Goal: Information Seeking & Learning: Learn about a topic

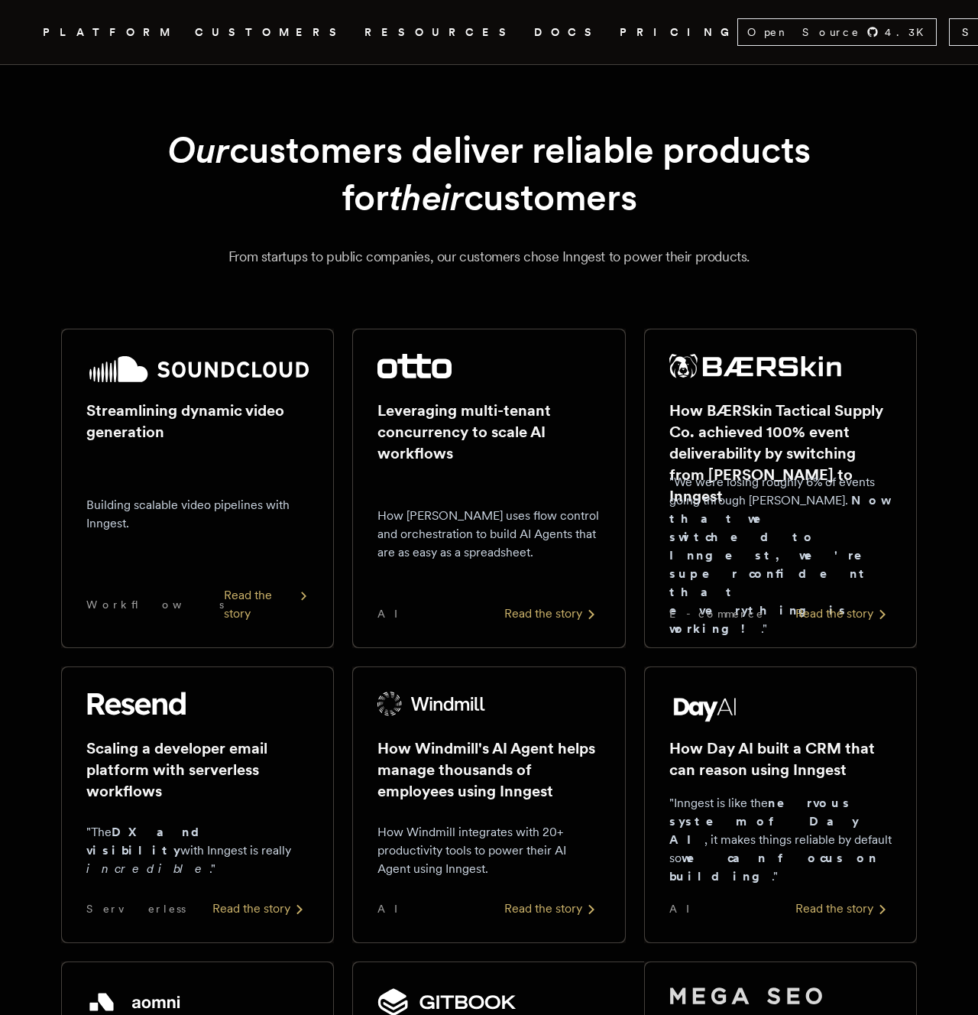
click at [229, 449] on div "Streamlining dynamic video generation Building scalable video pipelines with In…" at bounding box center [197, 488] width 222 height 269
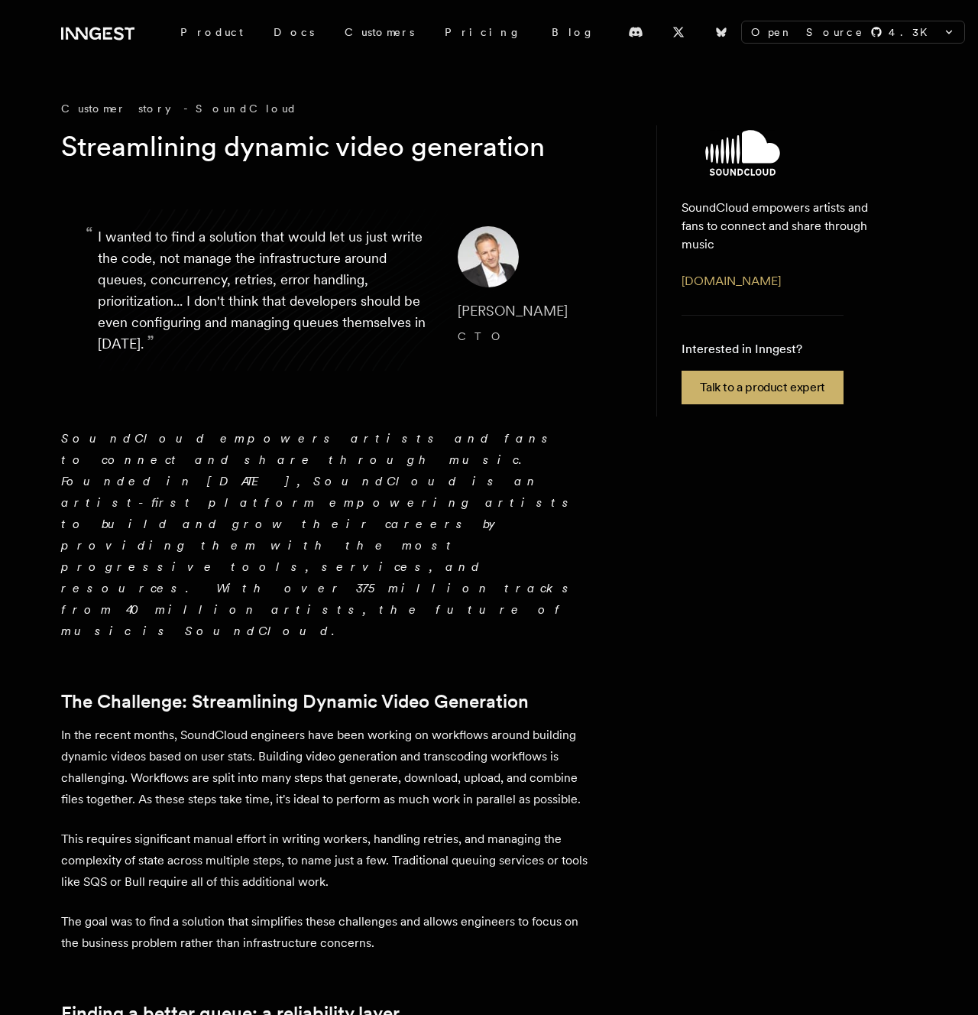
click at [229, 449] on p "SoundCloud empowers artists and fans to connect and share through music. Founde…" at bounding box center [328, 535] width 535 height 214
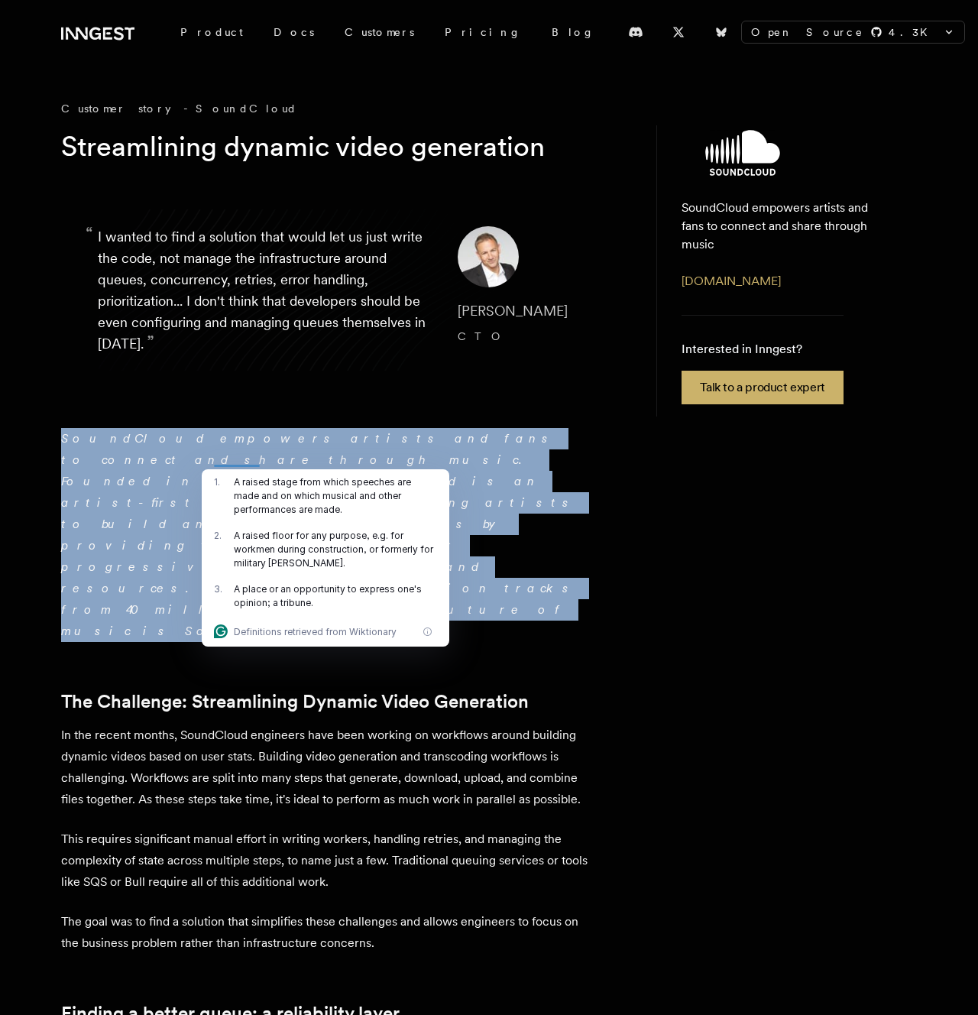
click at [229, 449] on p "SoundCloud empowers artists and fans to connect and share through music. Founde…" at bounding box center [328, 535] width 535 height 214
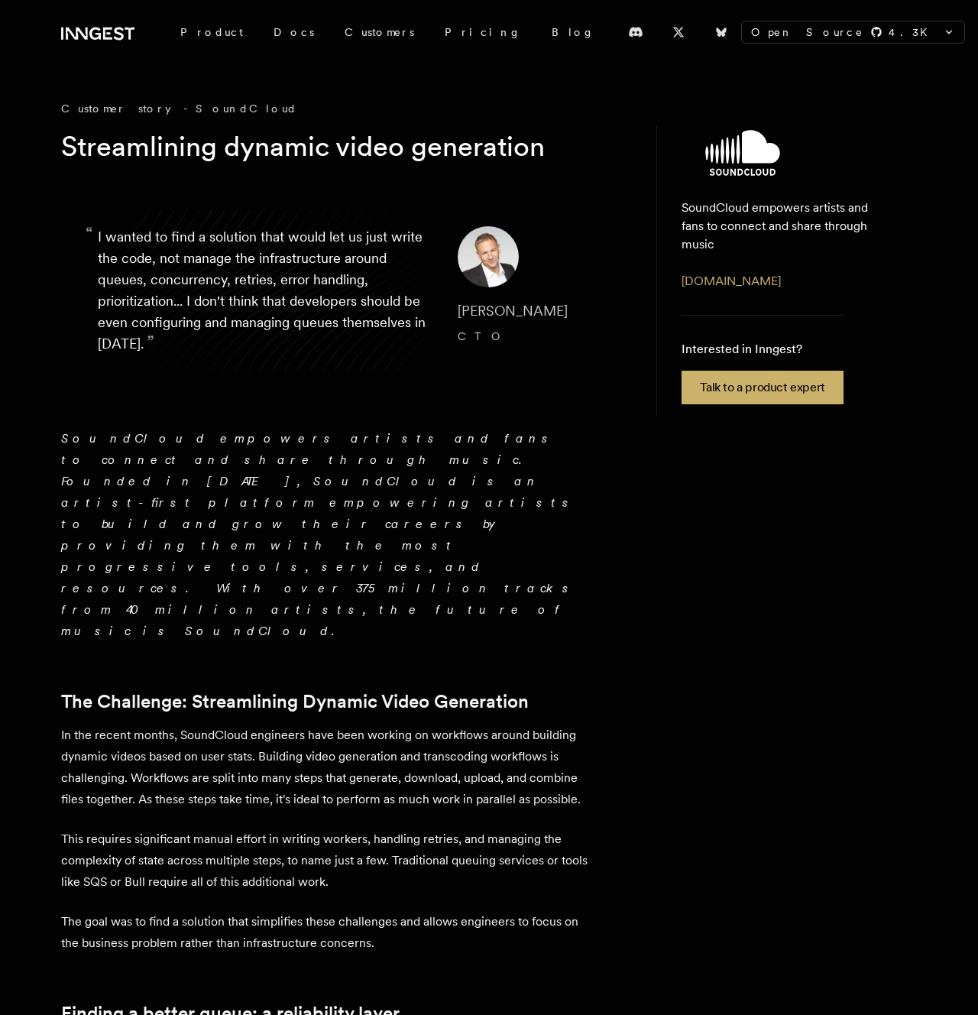
click at [229, 449] on p "SoundCloud empowers artists and fans to connect and share through music. Founde…" at bounding box center [328, 535] width 535 height 214
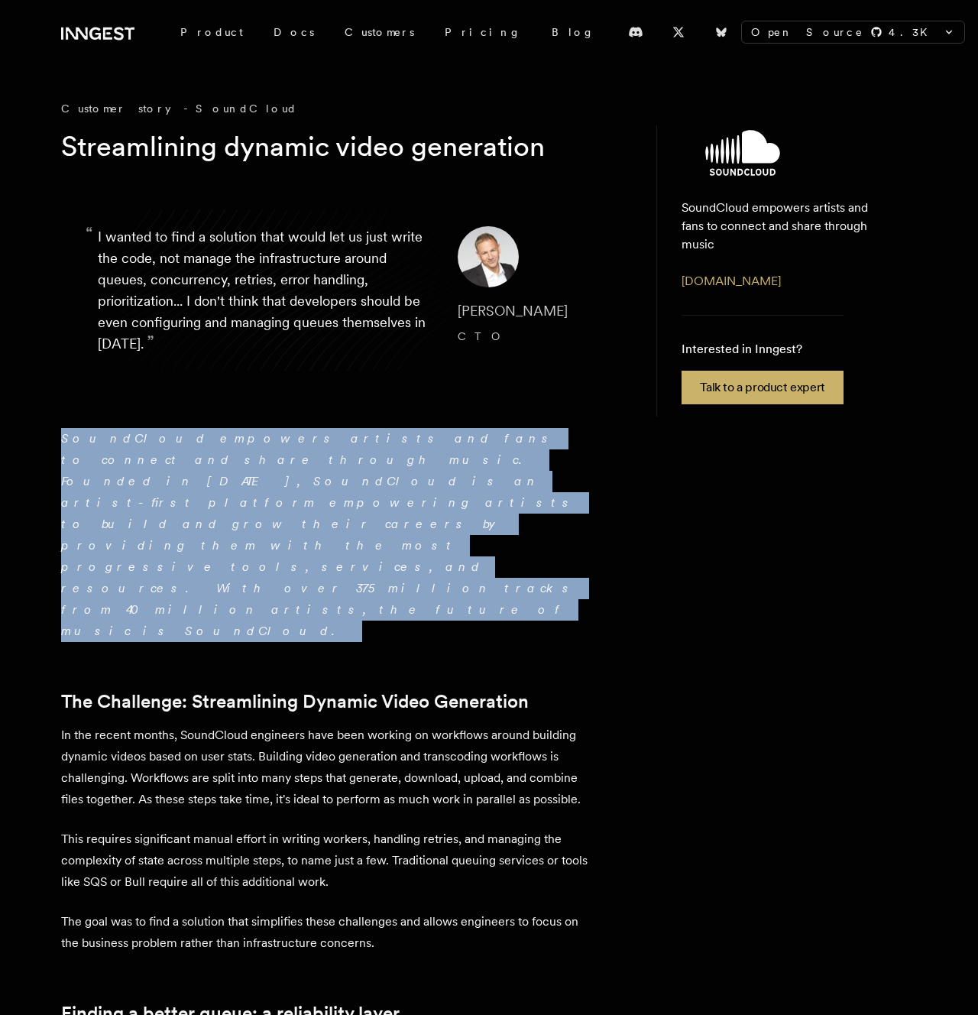
click at [229, 449] on p "SoundCloud empowers artists and fans to connect and share through music. Founde…" at bounding box center [328, 535] width 535 height 214
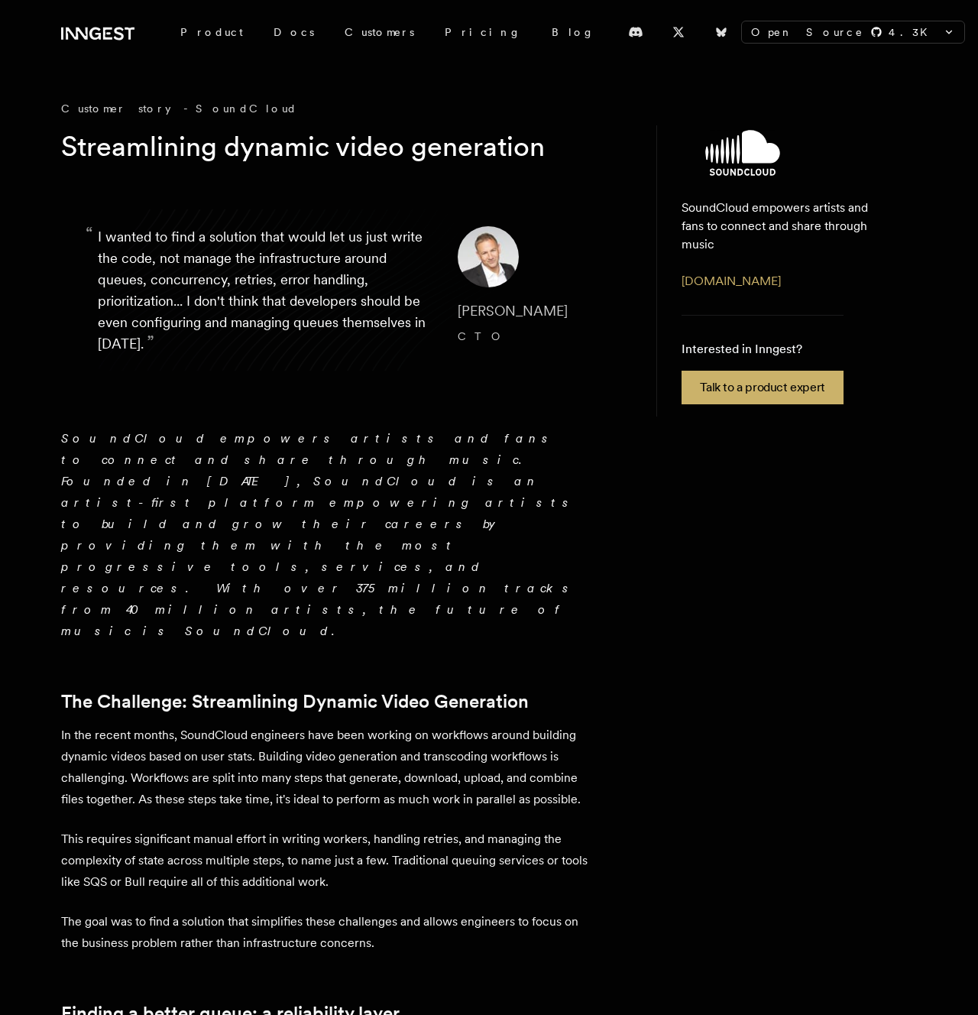
click at [229, 449] on p "SoundCloud empowers artists and fans to connect and share through music. Founde…" at bounding box center [328, 535] width 535 height 214
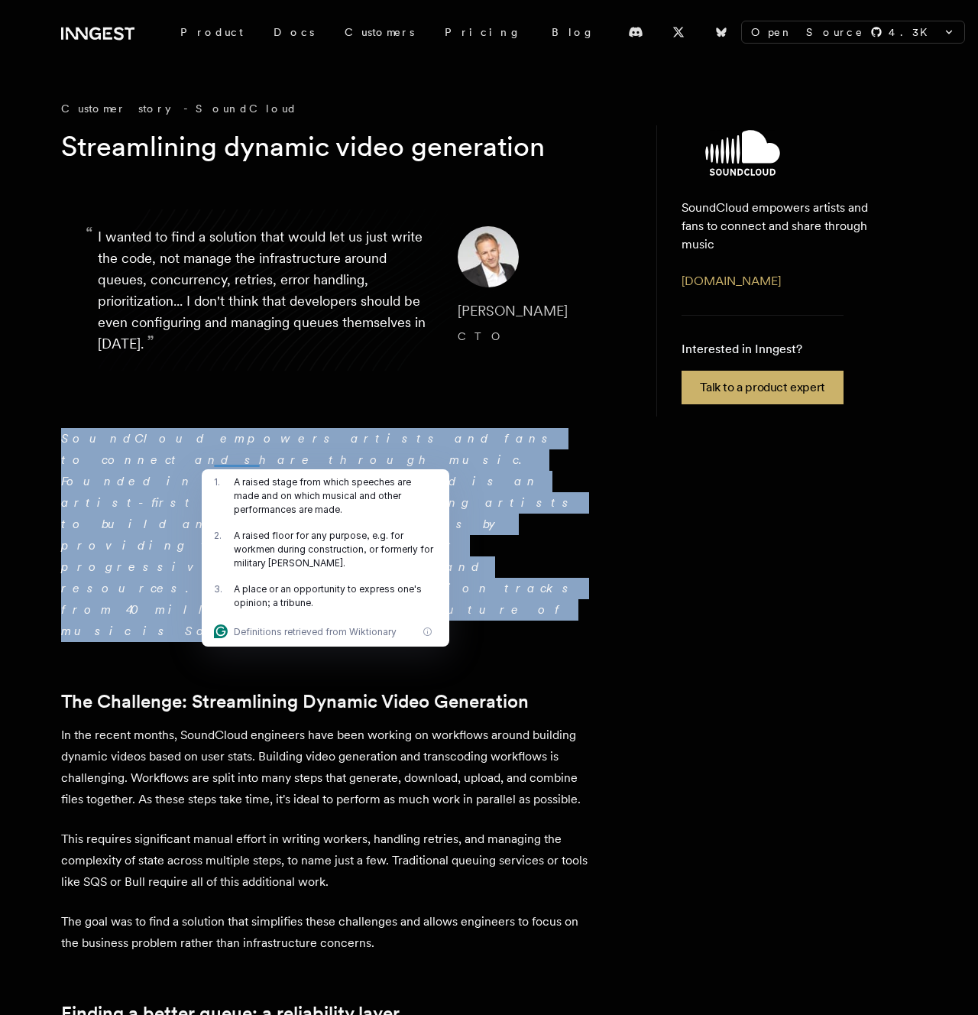
click at [229, 449] on p "SoundCloud empowers artists and fans to connect and share through music. Founde…" at bounding box center [328, 535] width 535 height 214
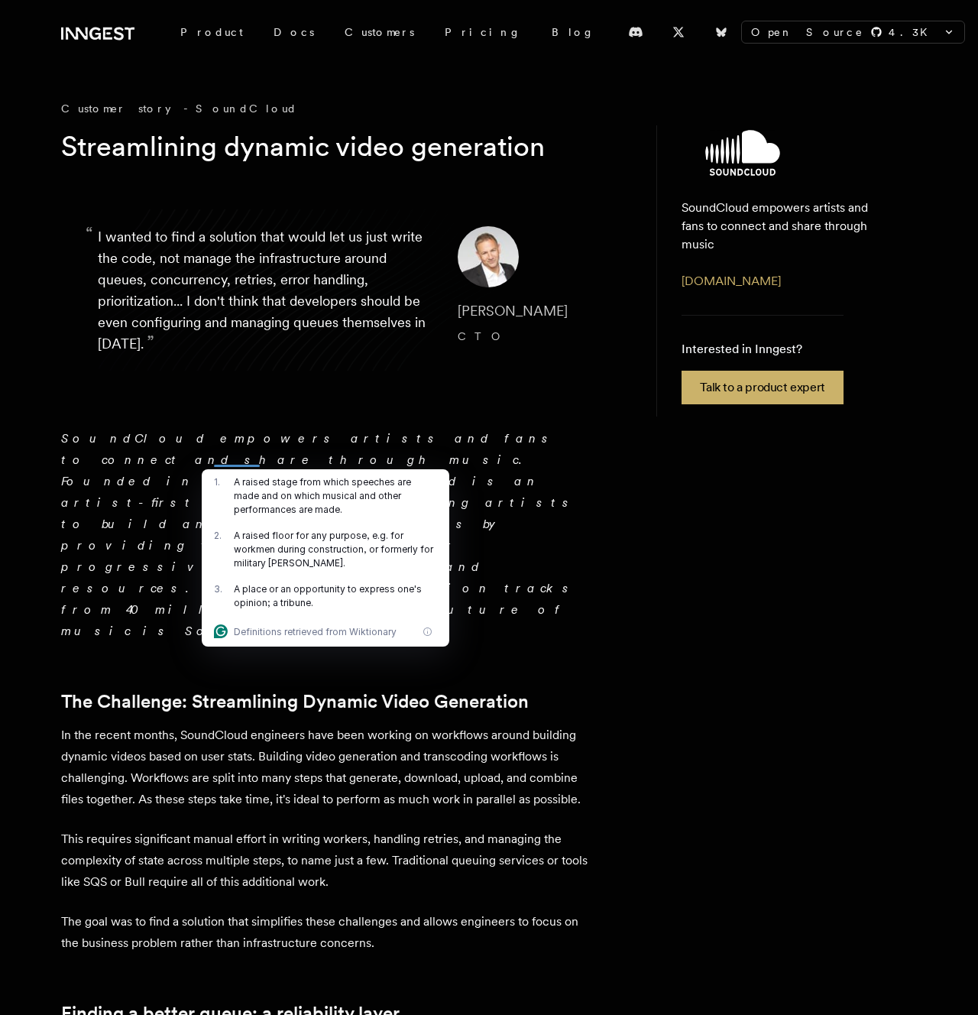
click at [229, 449] on p "SoundCloud empowers artists and fans to connect and share through music. Founde…" at bounding box center [328, 535] width 535 height 214
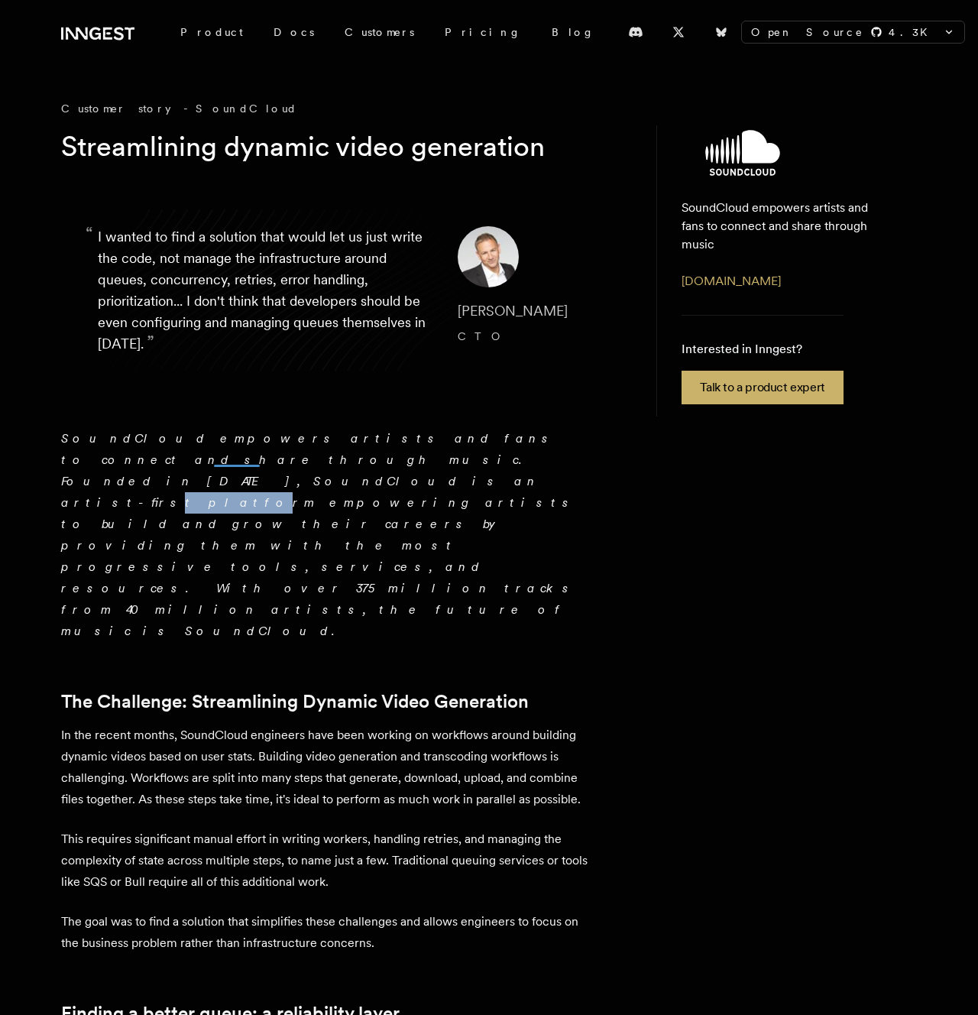
click at [229, 449] on p "SoundCloud empowers artists and fans to connect and share through music. Founde…" at bounding box center [328, 535] width 535 height 214
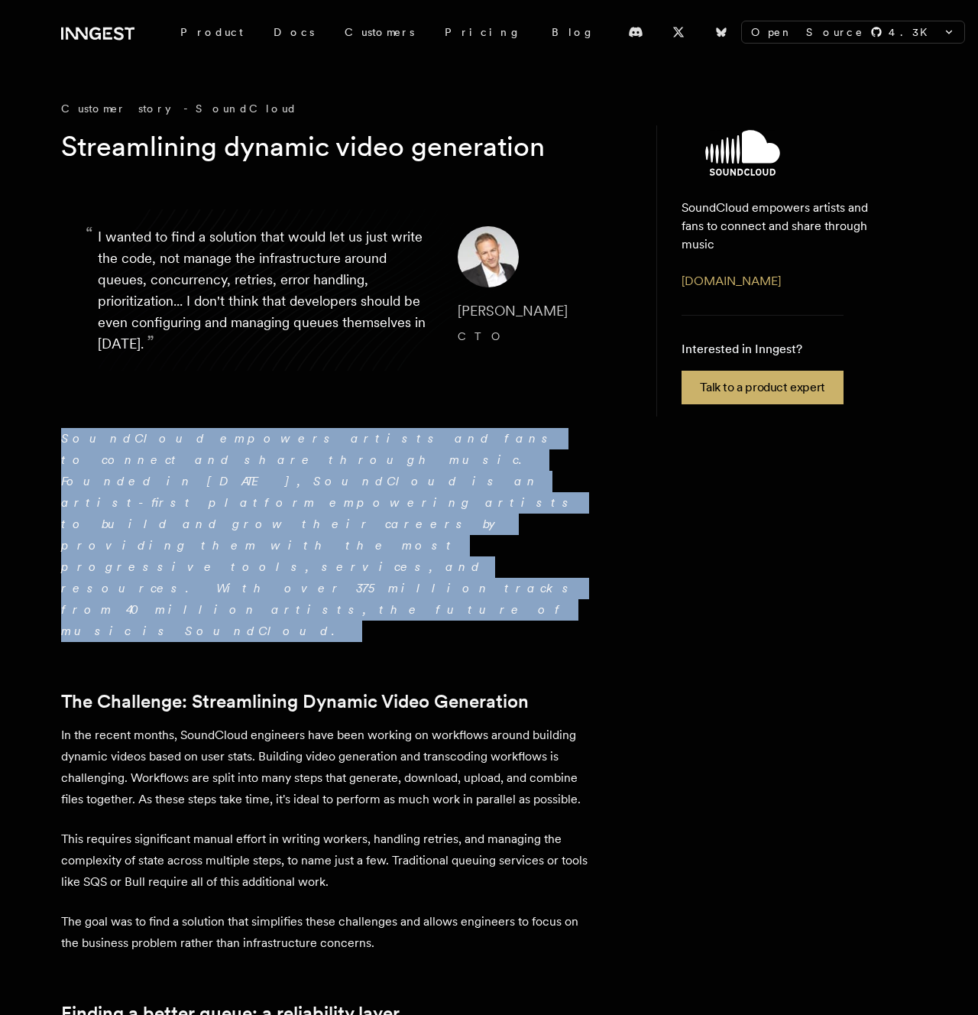
click at [229, 449] on p "SoundCloud empowers artists and fans to connect and share through music. Founde…" at bounding box center [328, 535] width 535 height 214
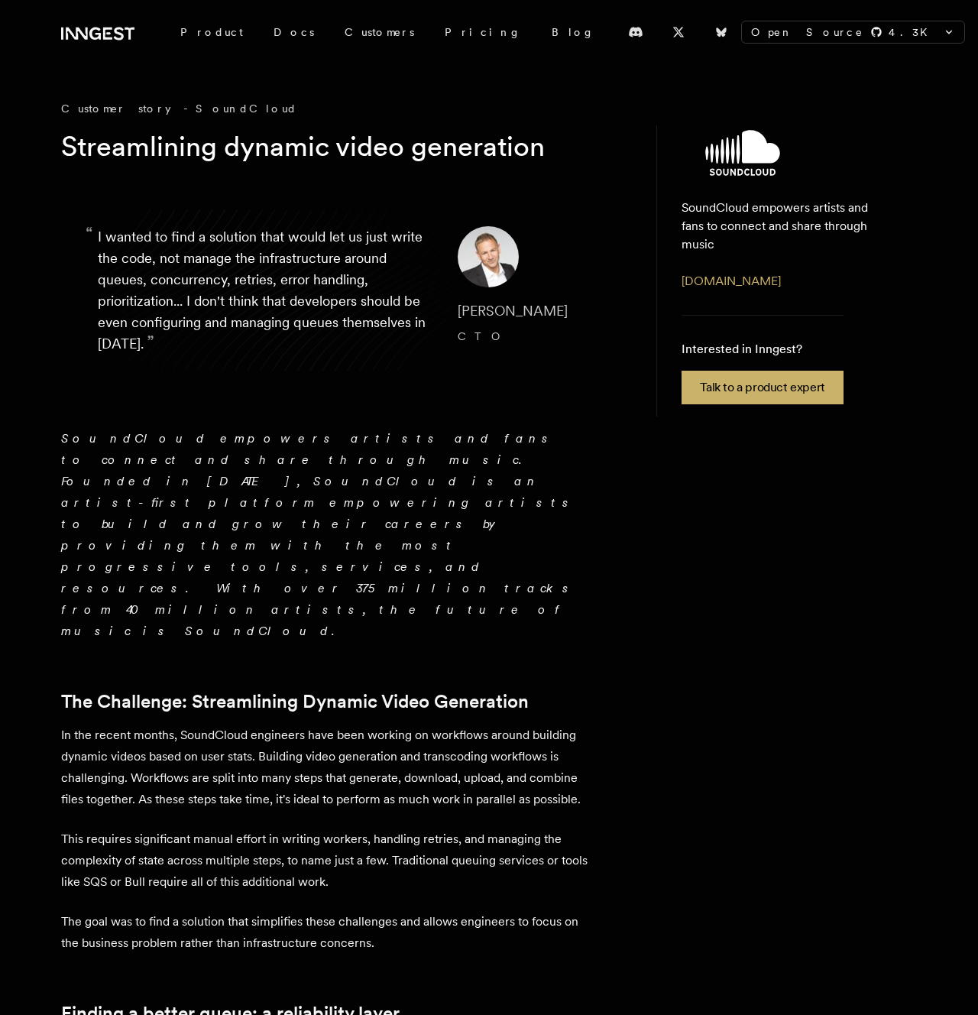
click at [229, 449] on p "SoundCloud empowers artists and fans to connect and share through music. Founde…" at bounding box center [328, 535] width 535 height 214
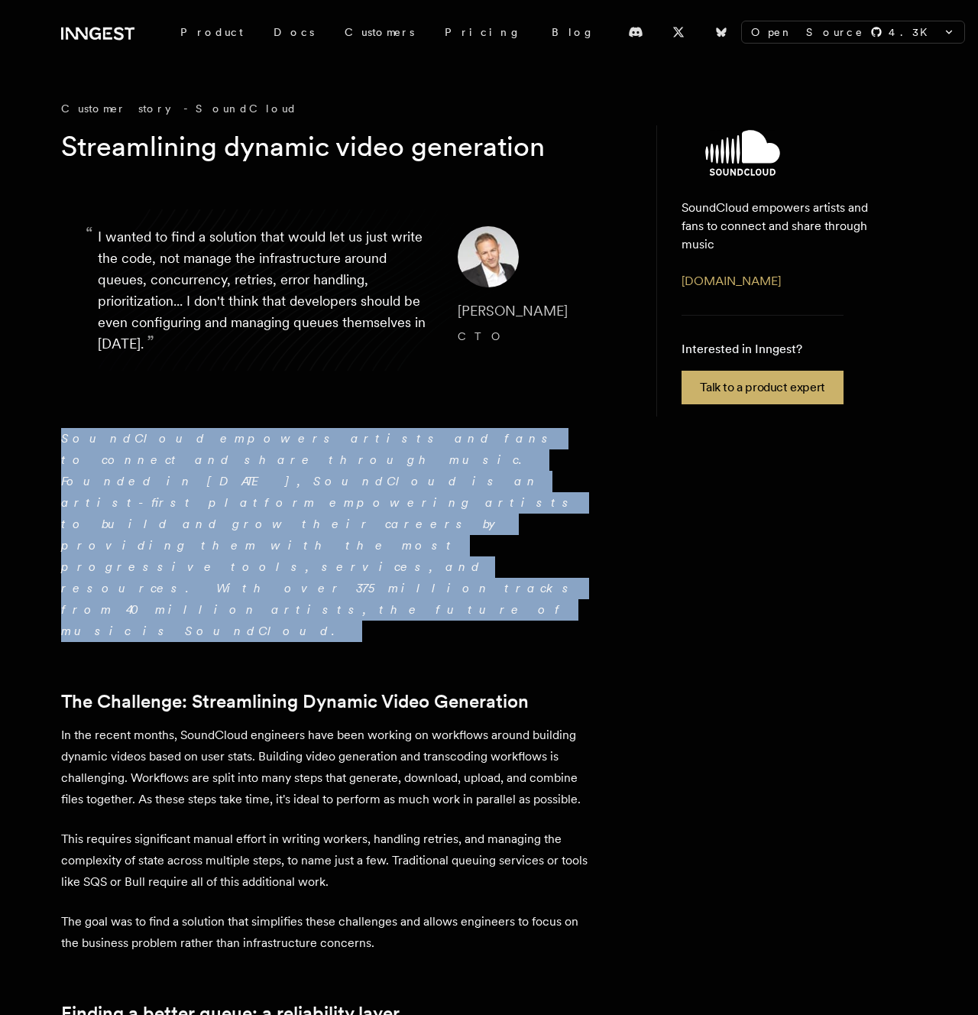
click at [229, 449] on p "SoundCloud empowers artists and fans to connect and share through music. Founde…" at bounding box center [328, 535] width 535 height 214
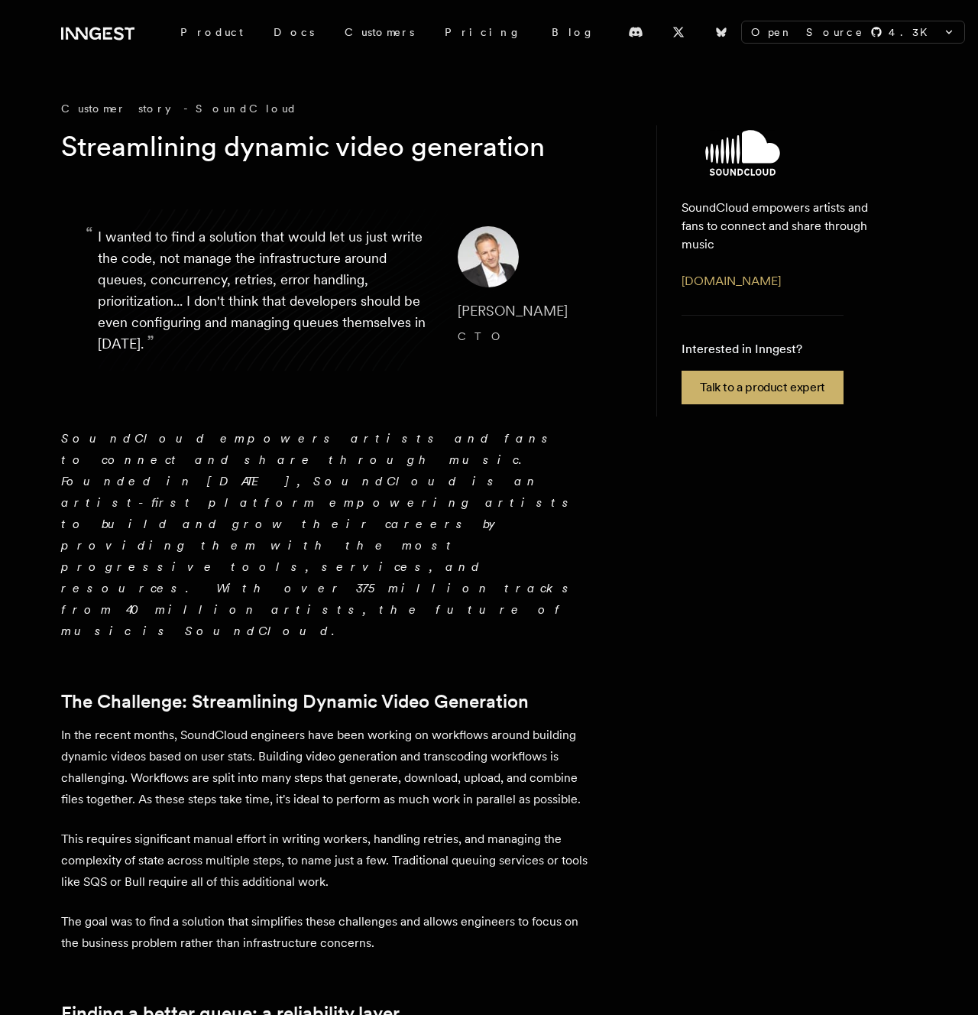
click at [229, 449] on p "SoundCloud empowers artists and fans to connect and share through music. Founde…" at bounding box center [328, 535] width 535 height 214
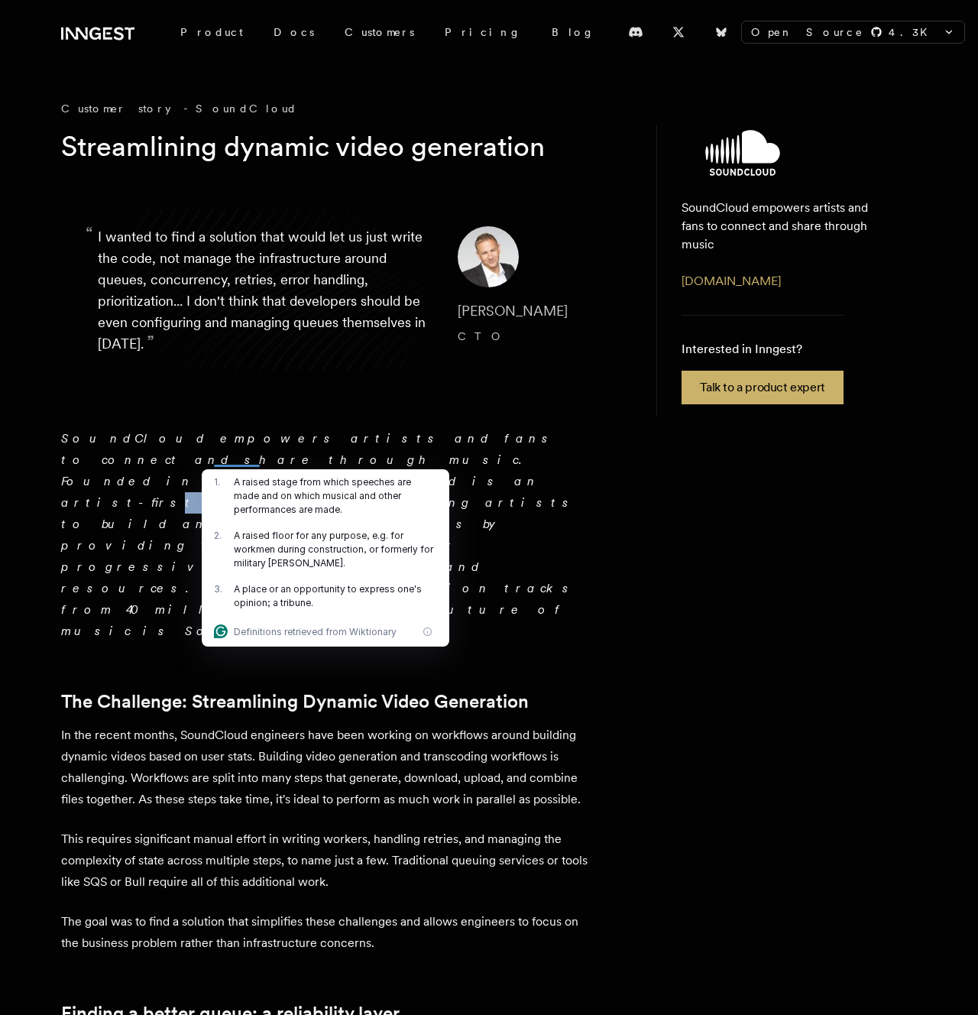
click at [319, 454] on em "SoundCloud empowers artists and fans to connect and share through music. Founde…" at bounding box center [319, 534] width 516 height 207
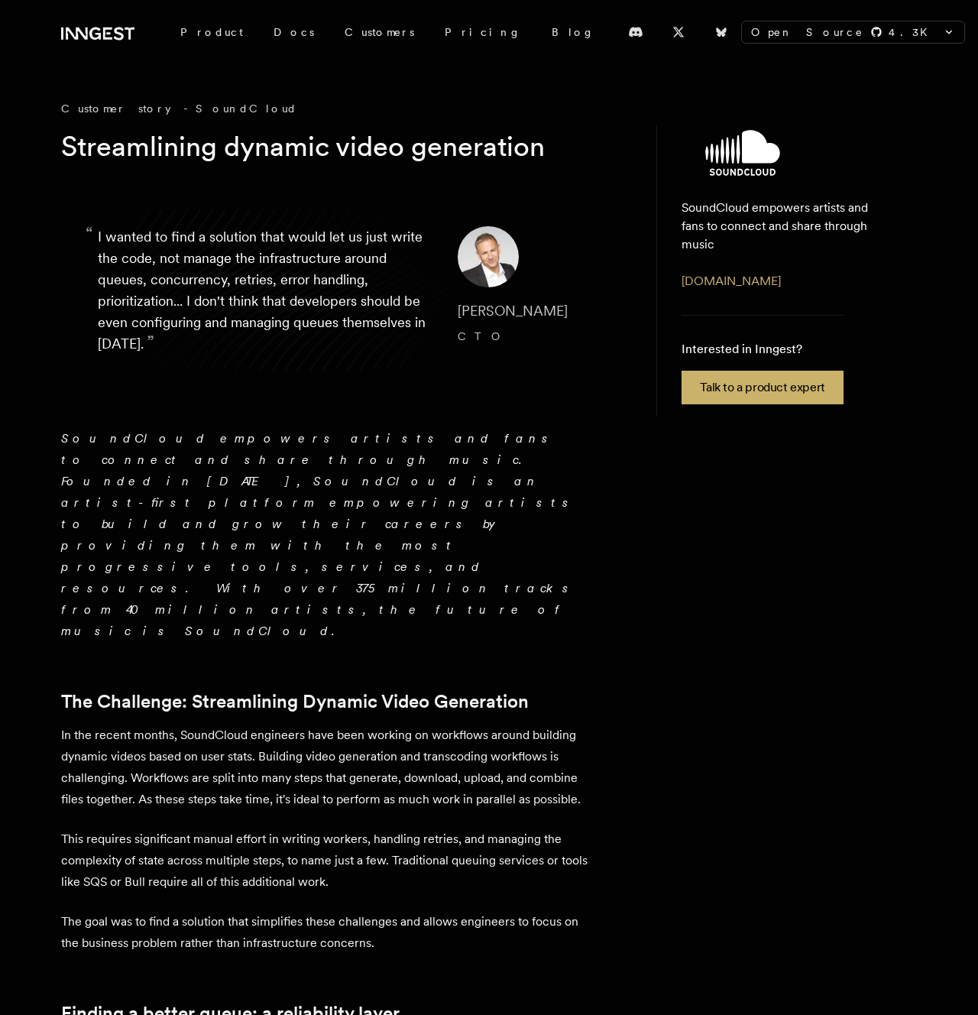
click at [319, 454] on em "SoundCloud empowers artists and fans to connect and share through music. Founde…" at bounding box center [319, 534] width 516 height 207
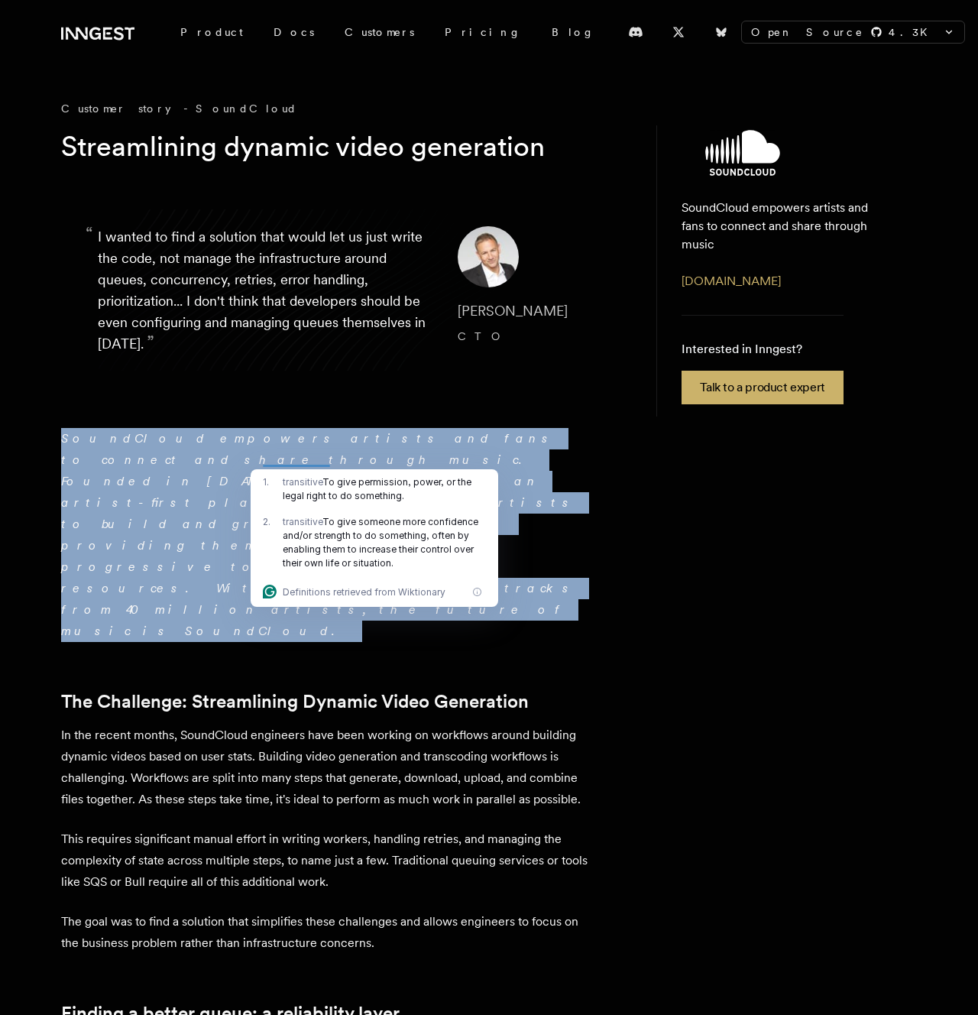
click at [426, 443] on em "SoundCloud empowers artists and fans to connect and share through music. Founde…" at bounding box center [319, 534] width 516 height 207
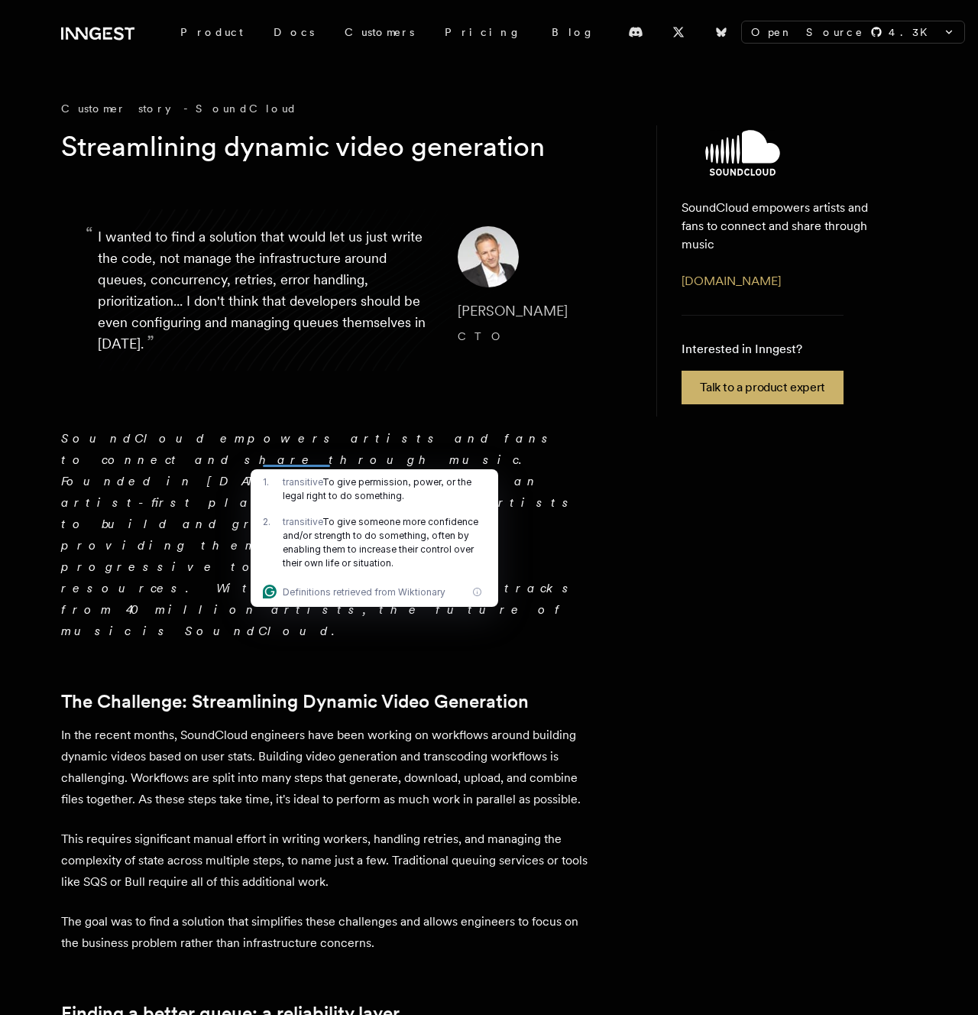
click at [426, 443] on em "SoundCloud empowers artists and fans to connect and share through music. Founde…" at bounding box center [319, 534] width 516 height 207
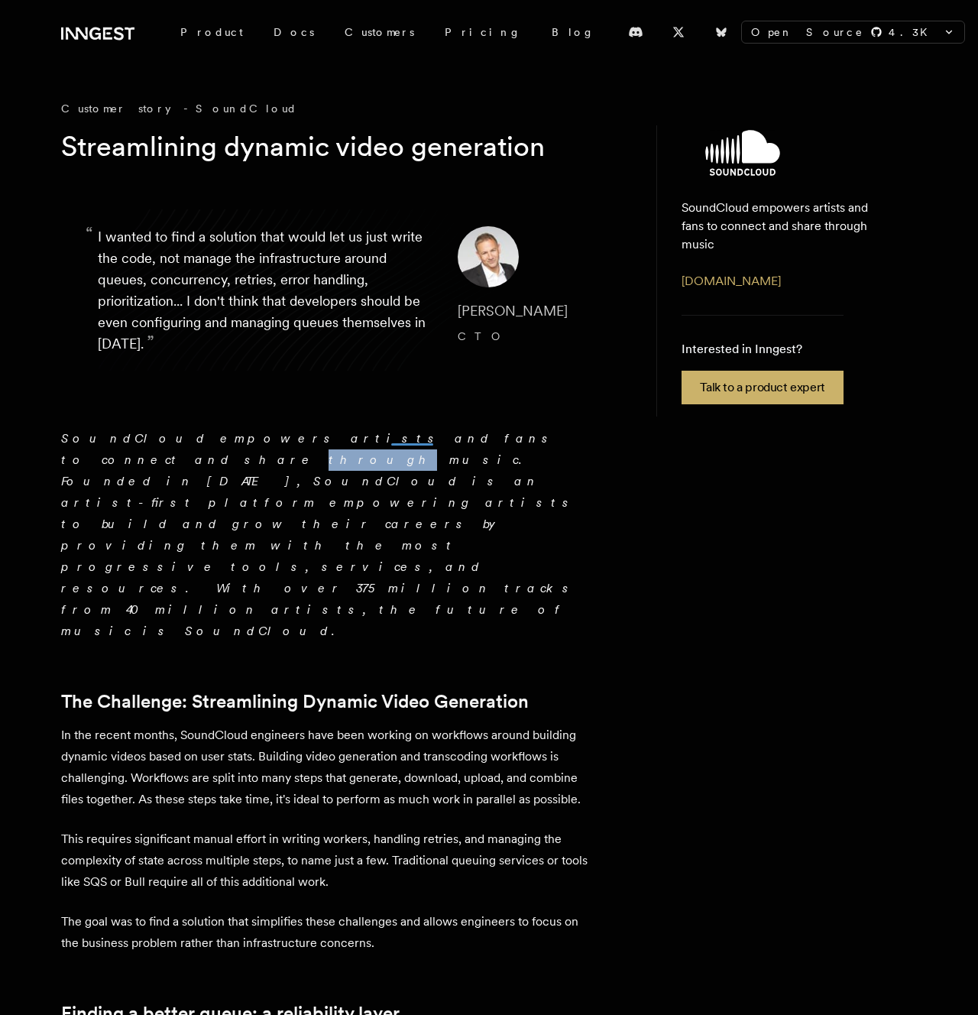
click at [426, 443] on div at bounding box center [412, 438] width 42 height 15
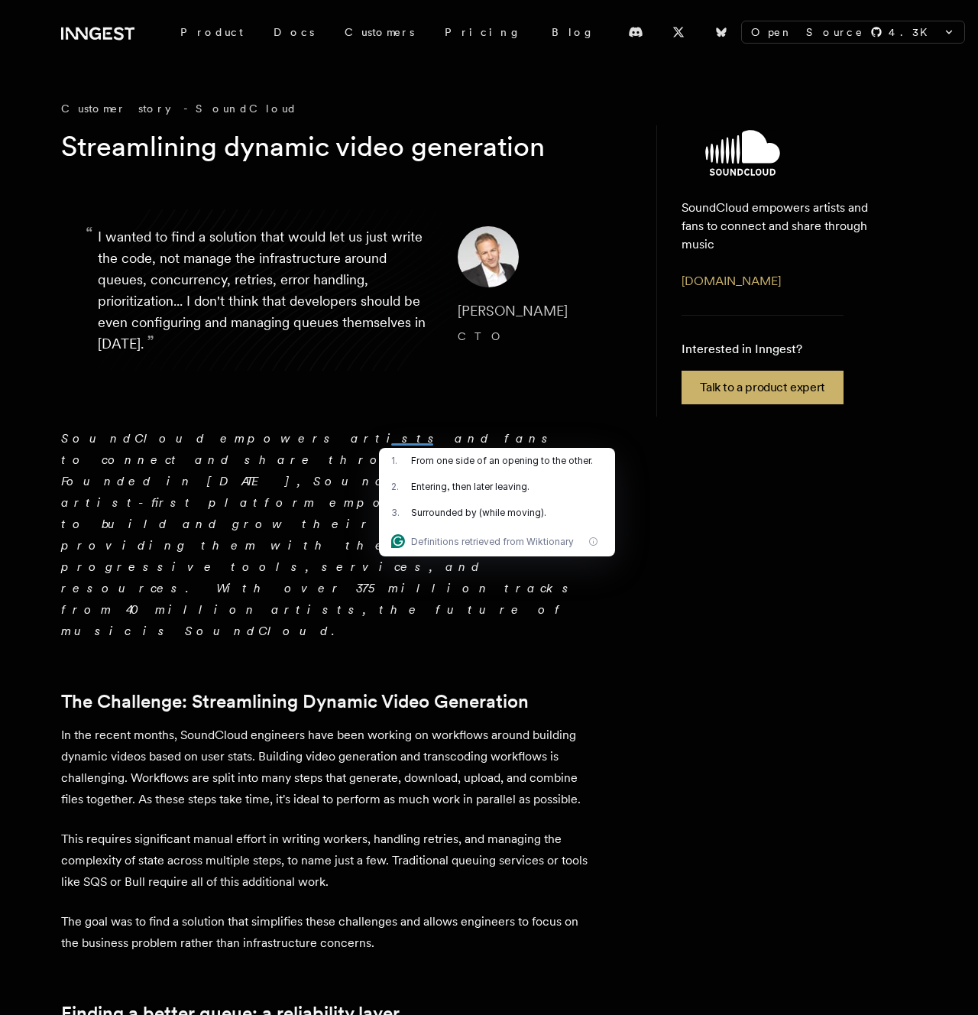
click at [513, 449] on div "1 . From one side of an opening to the other." at bounding box center [497, 461] width 236 height 26
click at [563, 434] on em "SoundCloud empowers artists and fans to connect and share through music. Founde…" at bounding box center [319, 534] width 516 height 207
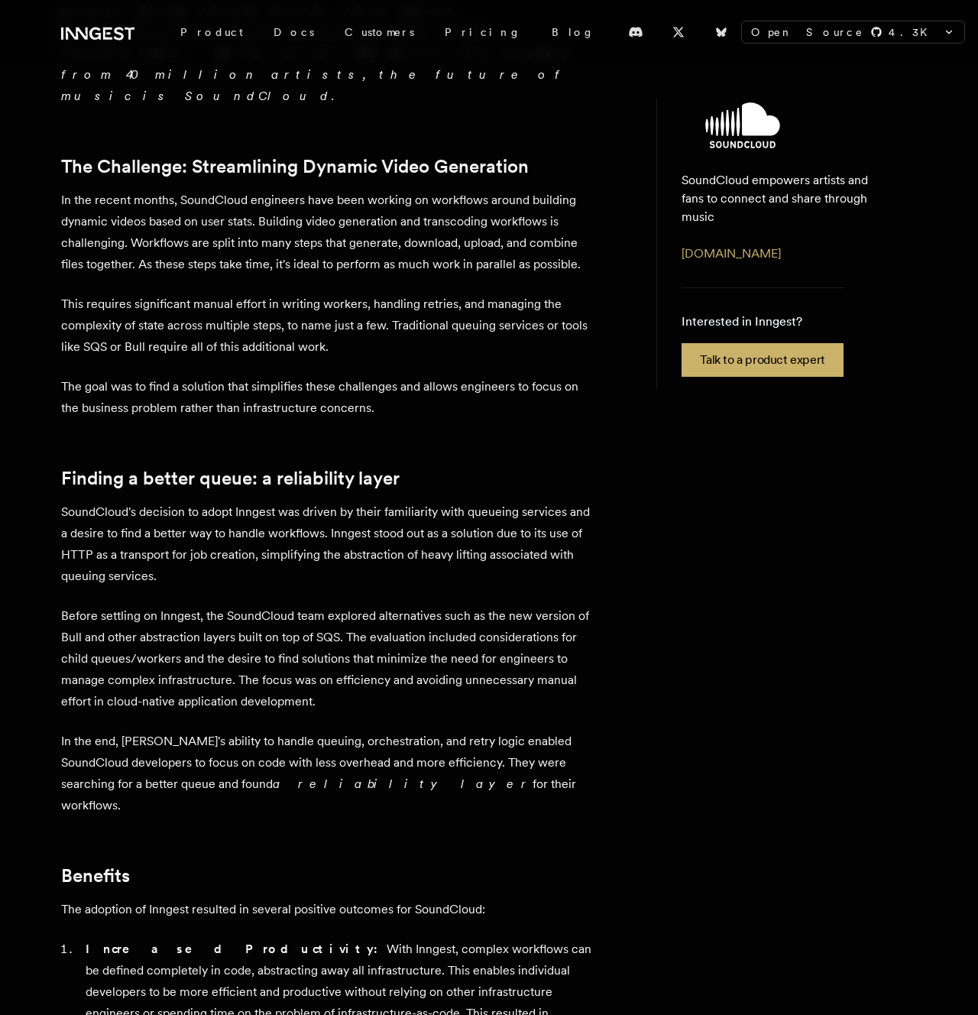
scroll to position [454, 0]
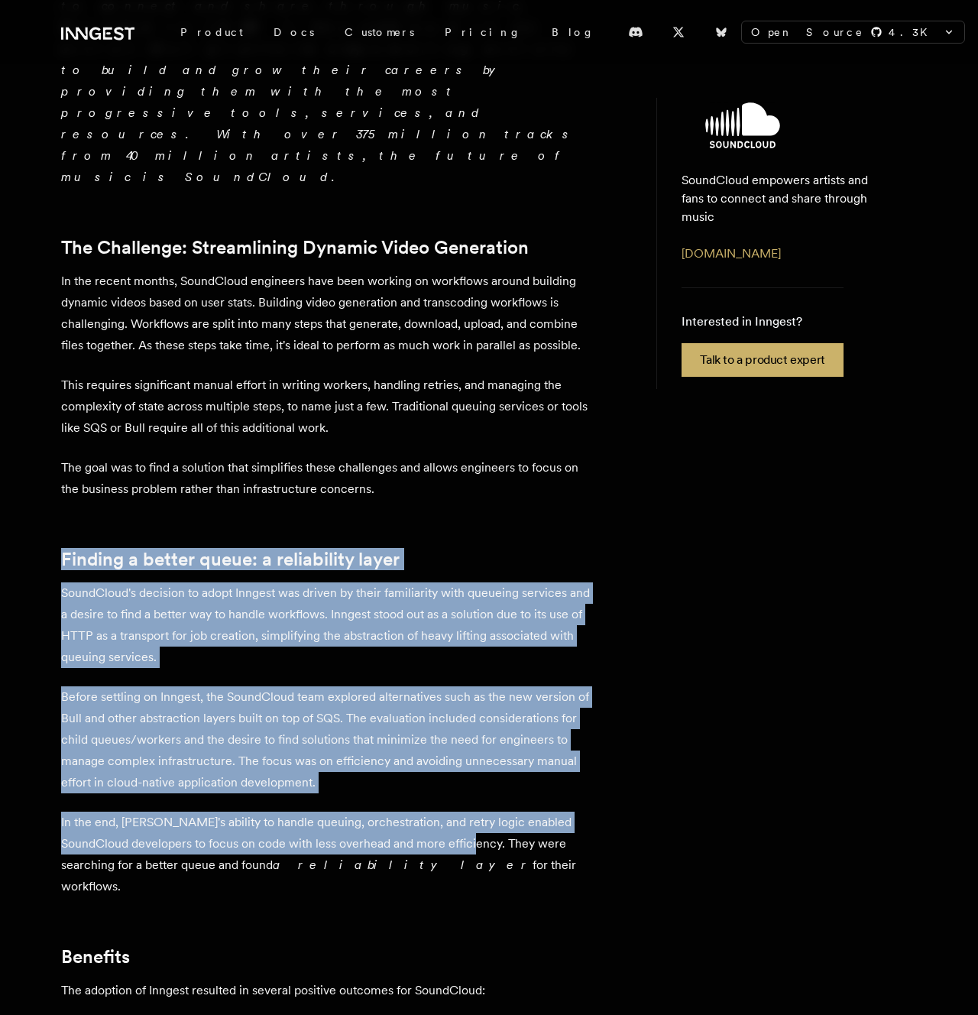
drag, startPoint x: 337, startPoint y: 375, endPoint x: 437, endPoint y: 719, distance: 358.2
click at [437, 719] on div "SoundCloud empowers artists and fans to connect and share through music. Founde…" at bounding box center [328, 831] width 535 height 1715
click at [436, 812] on p "In the end, [PERSON_NAME]'s ability to handle queuing, orchestration, and retry…" at bounding box center [328, 855] width 535 height 86
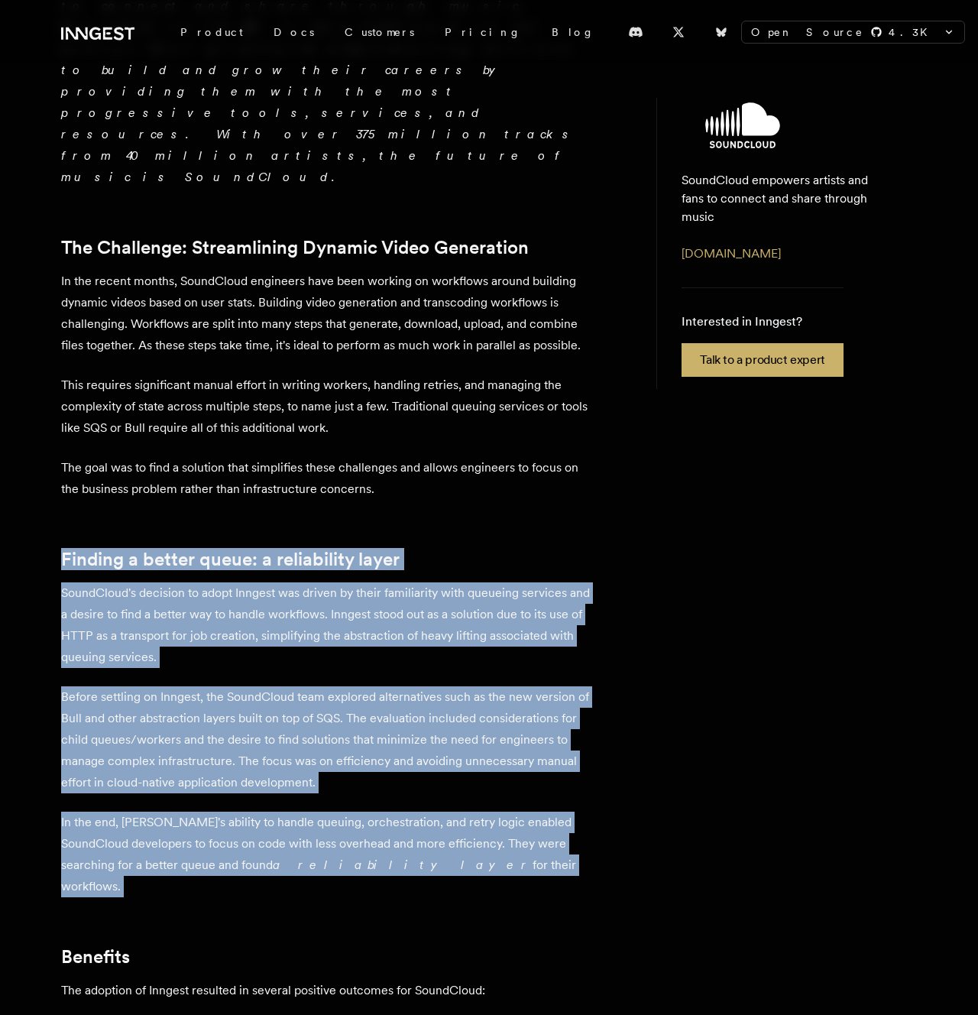
drag, startPoint x: 433, startPoint y: 751, endPoint x: 444, endPoint y: 401, distance: 349.5
click at [444, 401] on div "SoundCloud empowers artists and fans to connect and share through music. Founde…" at bounding box center [328, 831] width 535 height 1715
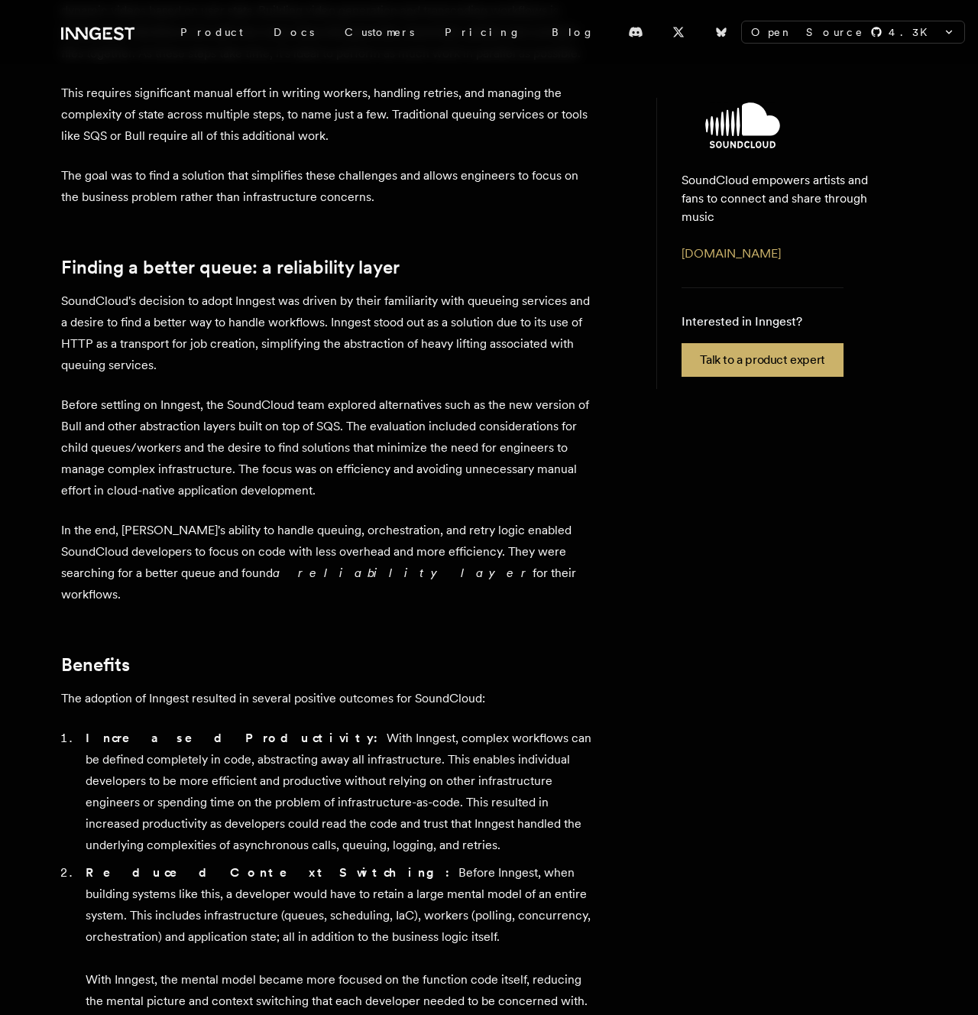
scroll to position [747, 0]
drag, startPoint x: 300, startPoint y: 523, endPoint x: 573, endPoint y: 534, distance: 273.9
click at [572, 534] on div "SoundCloud empowers artists and fans to connect and share through music. Founde…" at bounding box center [328, 538] width 535 height 1715
click at [573, 534] on div "SoundCloud empowers artists and fans to connect and share through music. Founde…" at bounding box center [328, 538] width 535 height 1715
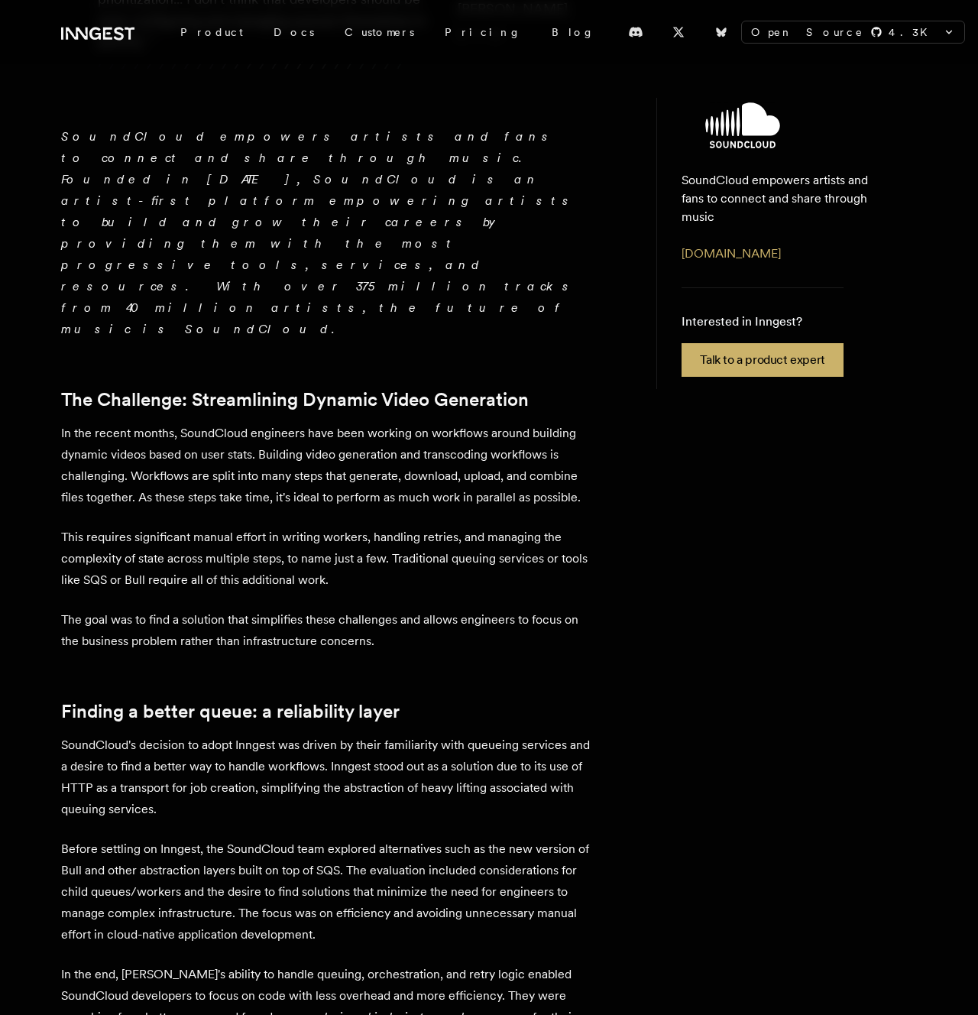
scroll to position [0, 0]
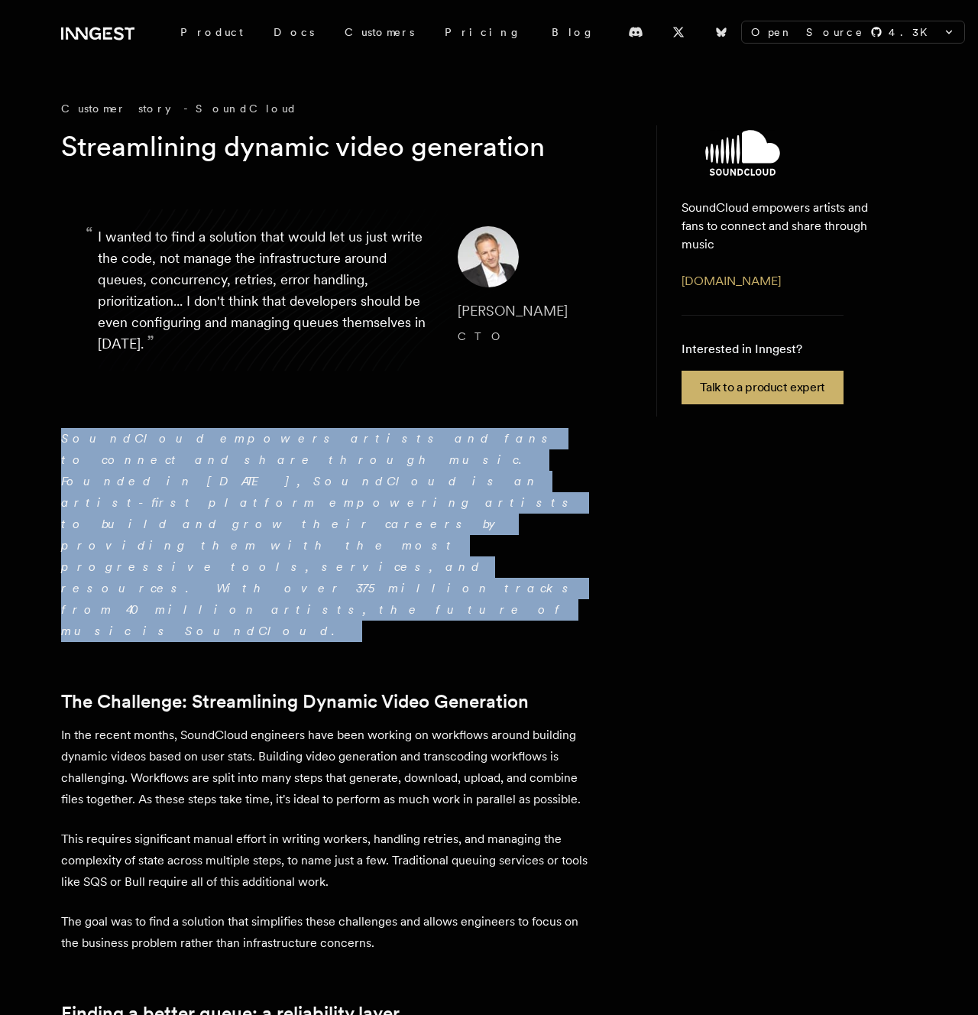
drag, startPoint x: 573, startPoint y: 534, endPoint x: 573, endPoint y: 407, distance: 126.9
